Goal: Task Accomplishment & Management: Use online tool/utility

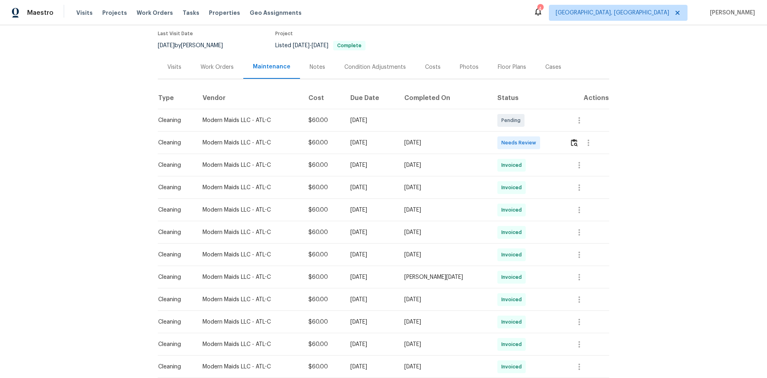
scroll to position [80, 0]
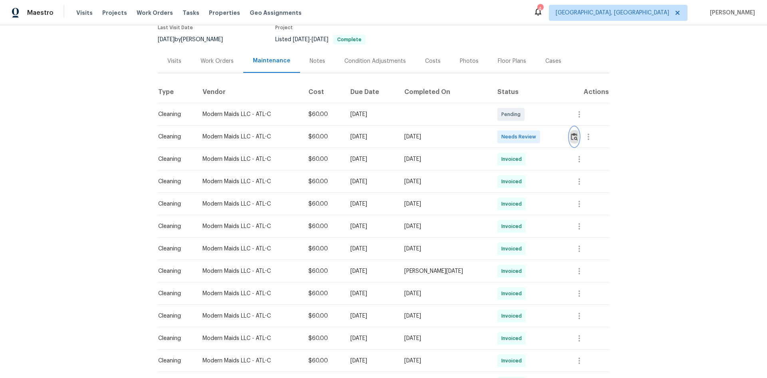
click at [573, 137] on img "button" at bounding box center [574, 137] width 7 height 8
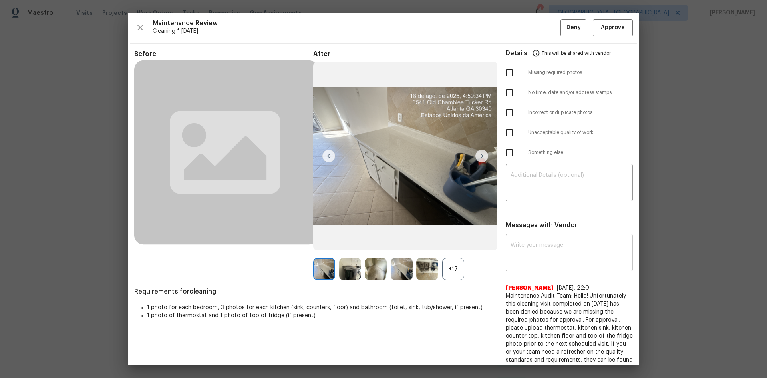
click at [554, 237] on div "x ​" at bounding box center [569, 253] width 127 height 35
paste textarea "Maintenance Audit Team: Hello! After further review the visit has been approved…"
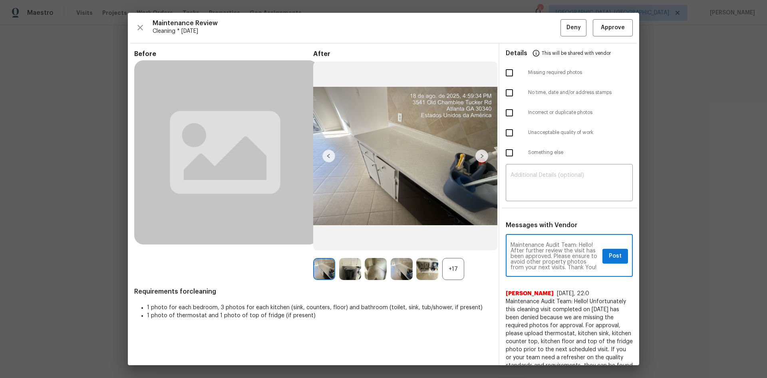
type textarea "Maintenance Audit Team: Hello! After further review the visit has been approved…"
click at [619, 260] on span "Post" at bounding box center [615, 256] width 13 height 10
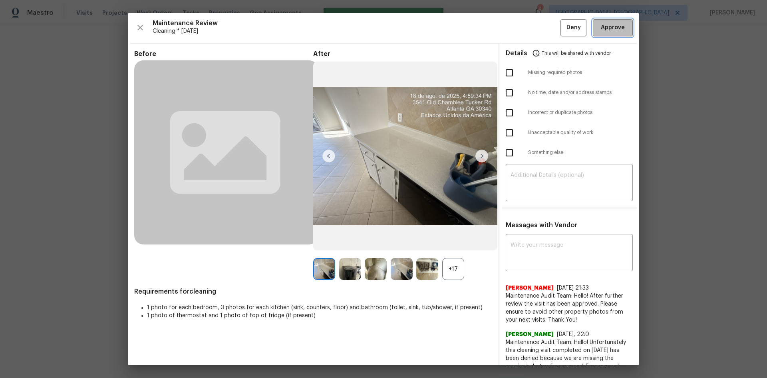
click at [609, 30] on span "Approve" at bounding box center [613, 28] width 24 height 10
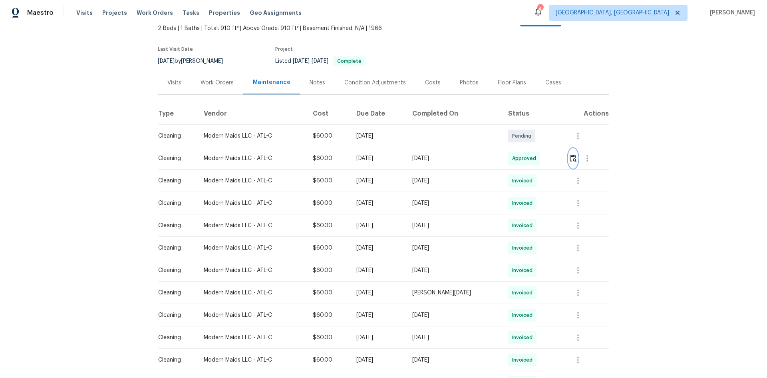
scroll to position [0, 0]
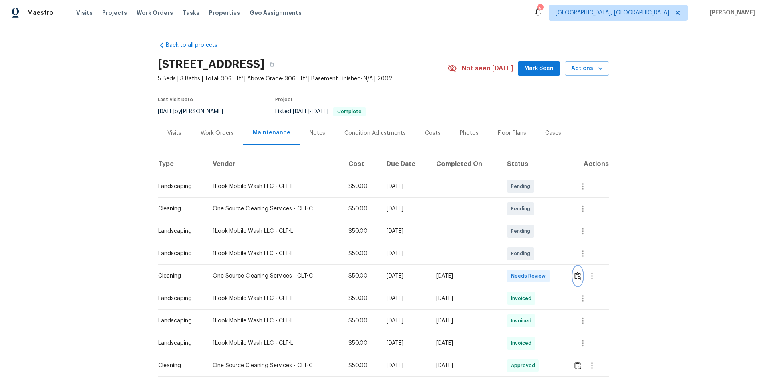
click at [577, 274] on img "button" at bounding box center [578, 276] width 7 height 8
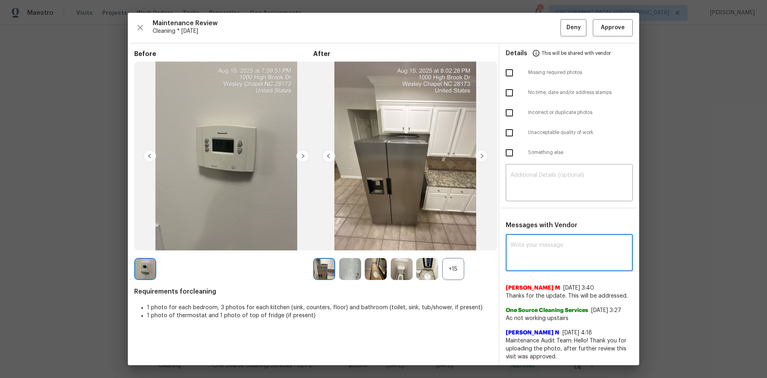
click at [525, 245] on textarea at bounding box center [569, 253] width 117 height 22
click at [522, 243] on textarea at bounding box center [569, 253] width 117 height 22
paste textarea "Maintenance Audit Team: Hello! After further review, the visit([DATE]) has been…"
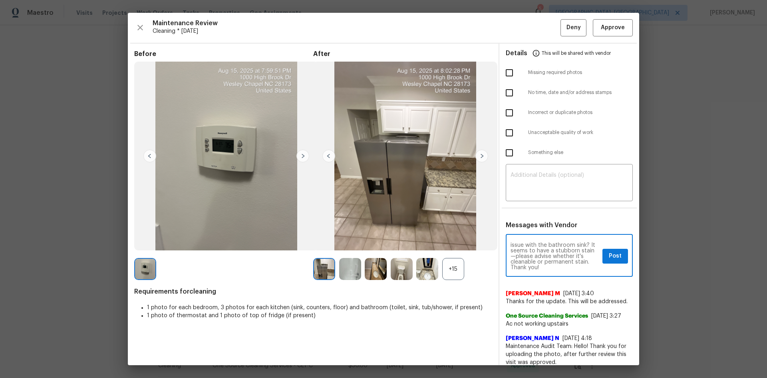
click at [564, 249] on textarea "Maintenance Audit Team: Hello! After further review, the visit([DATE]) has been…" at bounding box center [555, 256] width 89 height 28
click at [543, 243] on textarea "Maintenance Audit Team: Hello! After further review, the visit([DATE]) has been…" at bounding box center [555, 256] width 89 height 28
click at [535, 256] on textarea "Maintenance Audit Team: Hello! After further review, the visit([DATE]) has been…" at bounding box center [555, 256] width 89 height 28
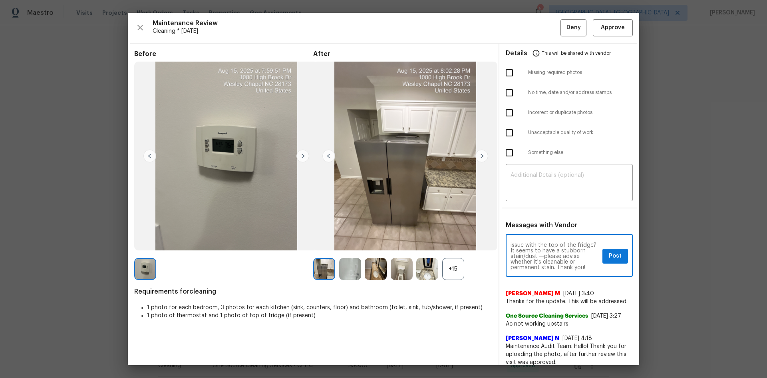
type textarea "Maintenance Audit Team: Hello! After further review, the visit([DATE]) has been…"
click at [609, 258] on span "Post" at bounding box center [615, 256] width 13 height 10
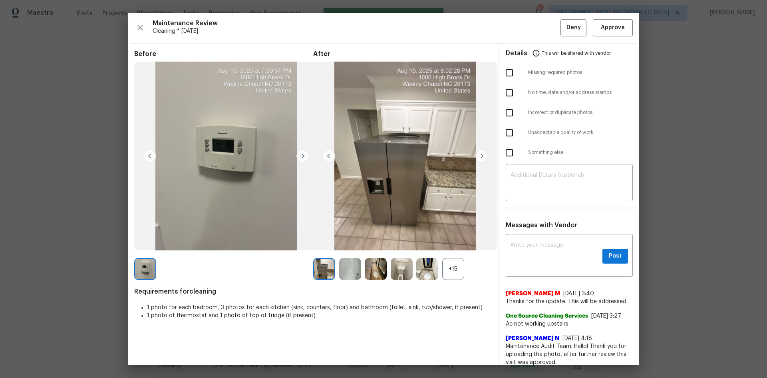
scroll to position [0, 0]
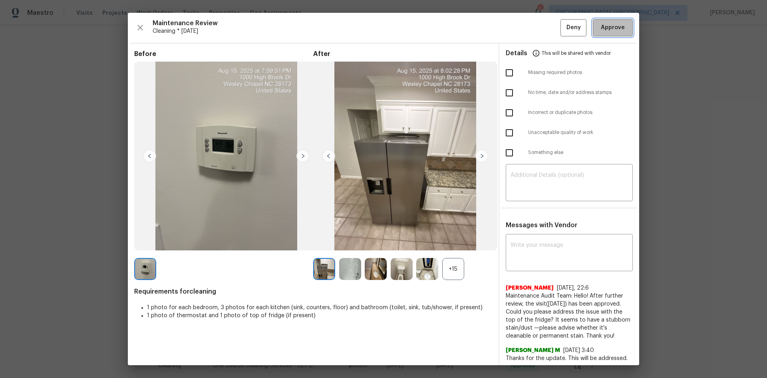
click at [601, 31] on span "Approve" at bounding box center [613, 28] width 24 height 10
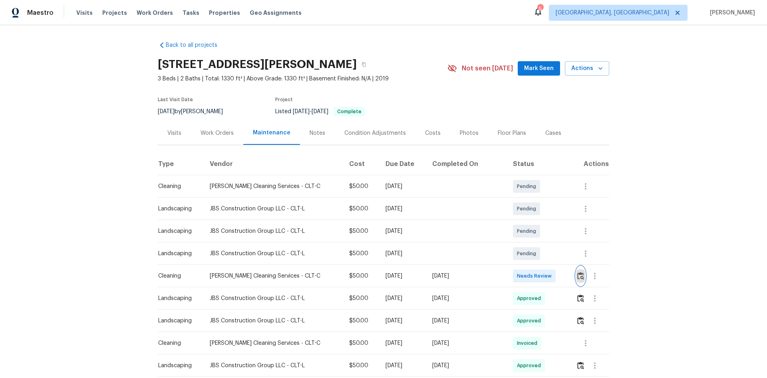
click at [579, 278] on img "button" at bounding box center [580, 276] width 7 height 8
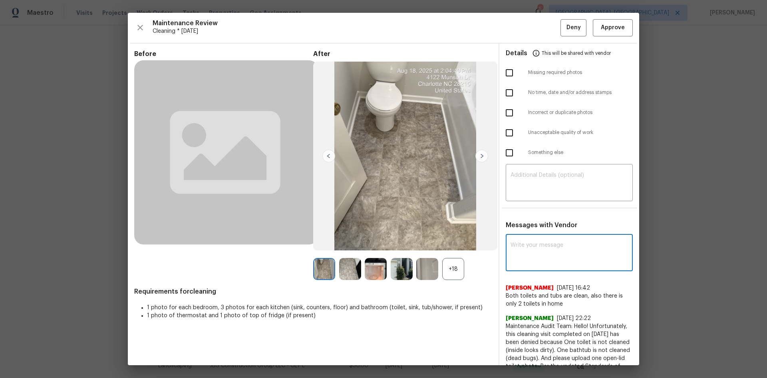
click at [524, 245] on textarea at bounding box center [569, 253] width 117 height 22
click at [536, 242] on textarea at bounding box center [569, 253] width 117 height 22
paste textarea "Maintenance Audit Team: Hello! After further review, the visit([DATE]) has been…"
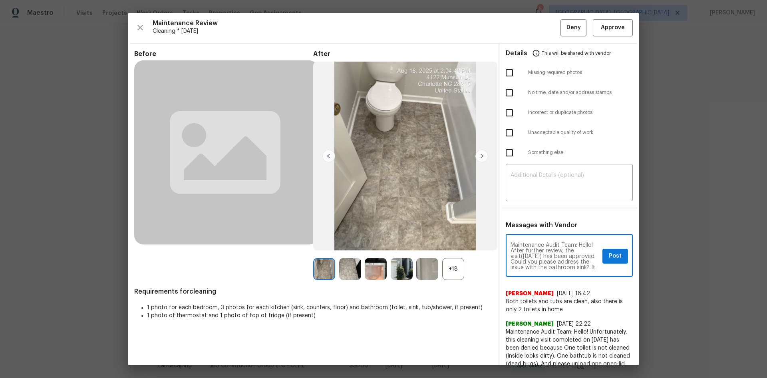
click at [535, 254] on textarea "Maintenance Audit Team: Hello! After further review, the visit([DATE]) has been…" at bounding box center [555, 256] width 89 height 28
click at [543, 259] on textarea "Maintenance Audit Team: Hello! After further review, the visit(08/18/2025) has …" at bounding box center [555, 256] width 89 height 28
click at [548, 263] on textarea "Maintenance Audit Team: Hello! After further review, the visit(08/18/2025) has …" at bounding box center [555, 256] width 89 height 28
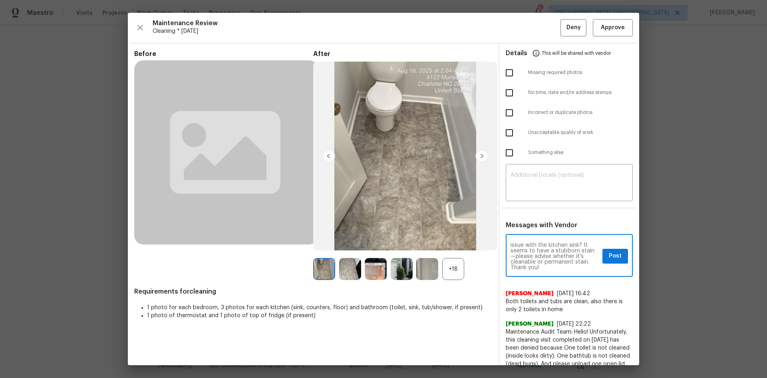
click at [536, 249] on textarea "Maintenance Audit Team: Hello! After further review, the visit(08/18/2025) has …" at bounding box center [555, 256] width 89 height 28
drag, startPoint x: 540, startPoint y: 249, endPoint x: 543, endPoint y: 269, distance: 19.5
click at [540, 250] on textarea "Maintenance Audit Team: Hello! After further review, the visit(08/18/2025) has …" at bounding box center [555, 256] width 89 height 28
drag, startPoint x: 564, startPoint y: 248, endPoint x: 567, endPoint y: 256, distance: 8.6
click at [565, 248] on textarea "Maintenance Audit Team: Hello! After further review, the visit(08/18/2025) has …" at bounding box center [555, 256] width 89 height 28
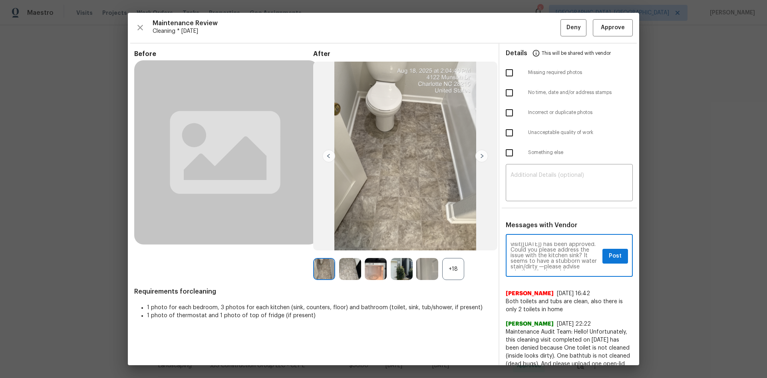
scroll to position [0, 0]
type textarea "Maintenance Audit Team: Hello! After further review, the visit(08/18/2025) has …"
click at [609, 256] on span "Post" at bounding box center [615, 256] width 13 height 10
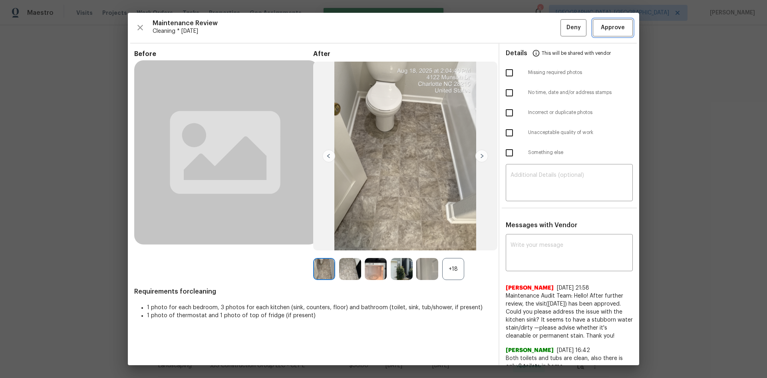
click at [600, 34] on button "Approve" at bounding box center [613, 27] width 40 height 17
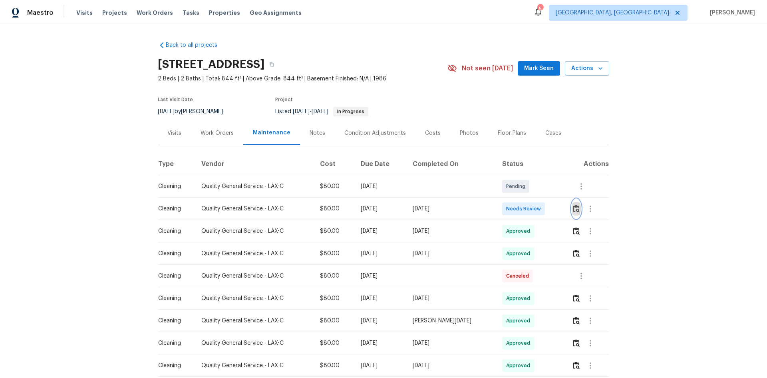
click at [573, 212] on img "button" at bounding box center [576, 209] width 7 height 8
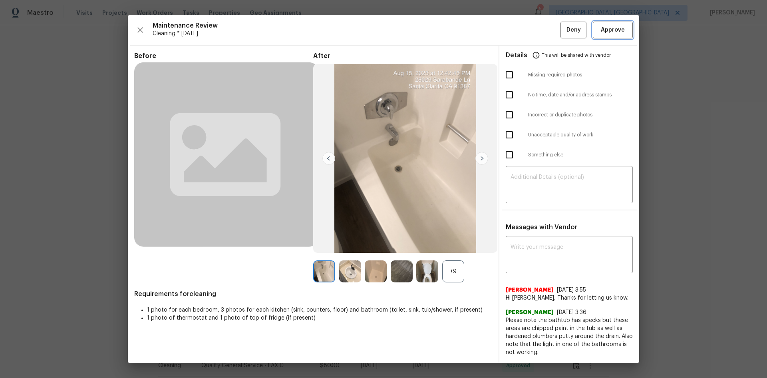
click at [607, 33] on span "Approve" at bounding box center [613, 30] width 24 height 10
